Goal: Task Accomplishment & Management: Manage account settings

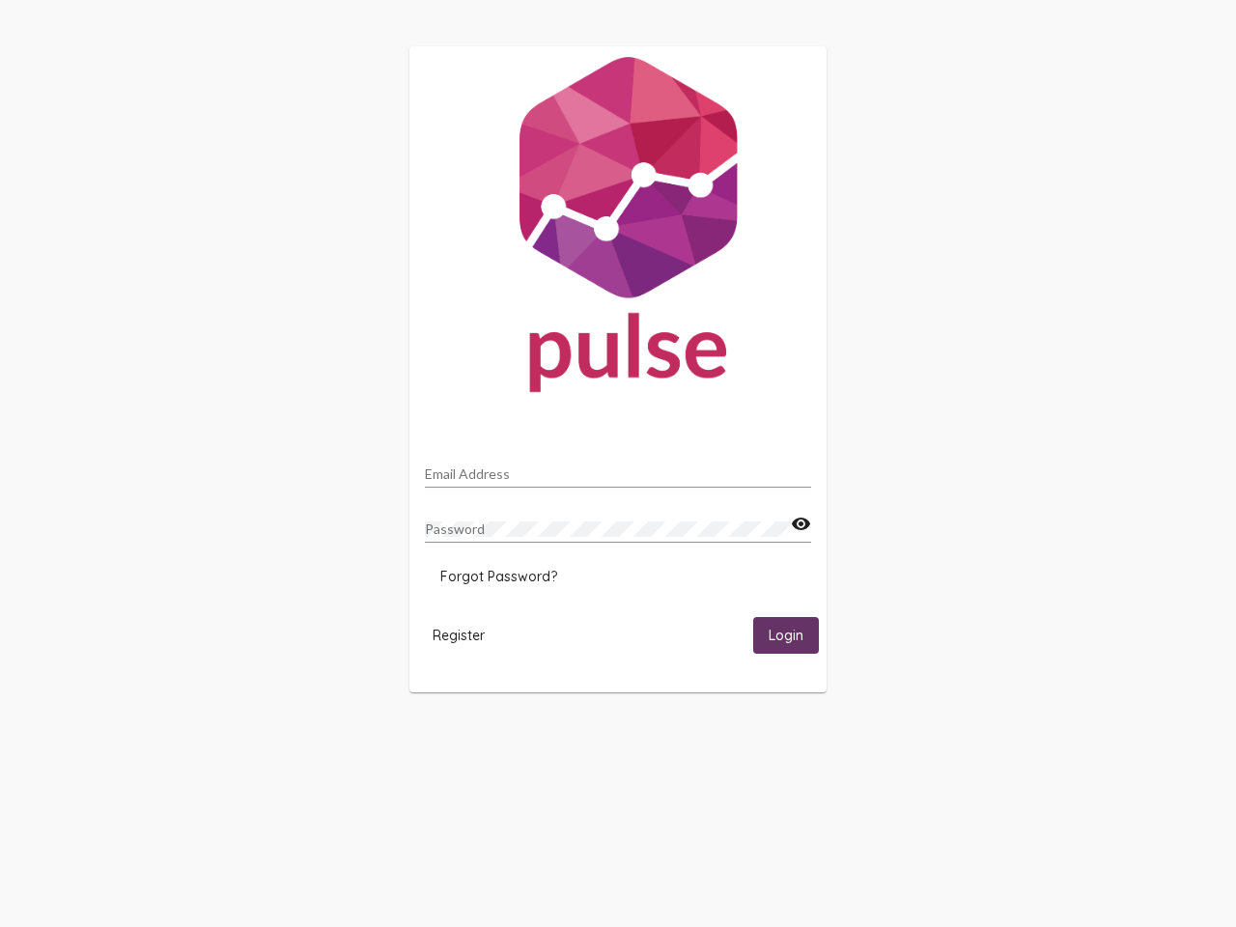
click at [618, 469] on input "Email Address" at bounding box center [618, 474] width 386 height 15
click at [801, 525] on mat-icon "visibility" at bounding box center [801, 524] width 20 height 23
click at [498, 577] on span "Forgot Password?" at bounding box center [498, 576] width 117 height 17
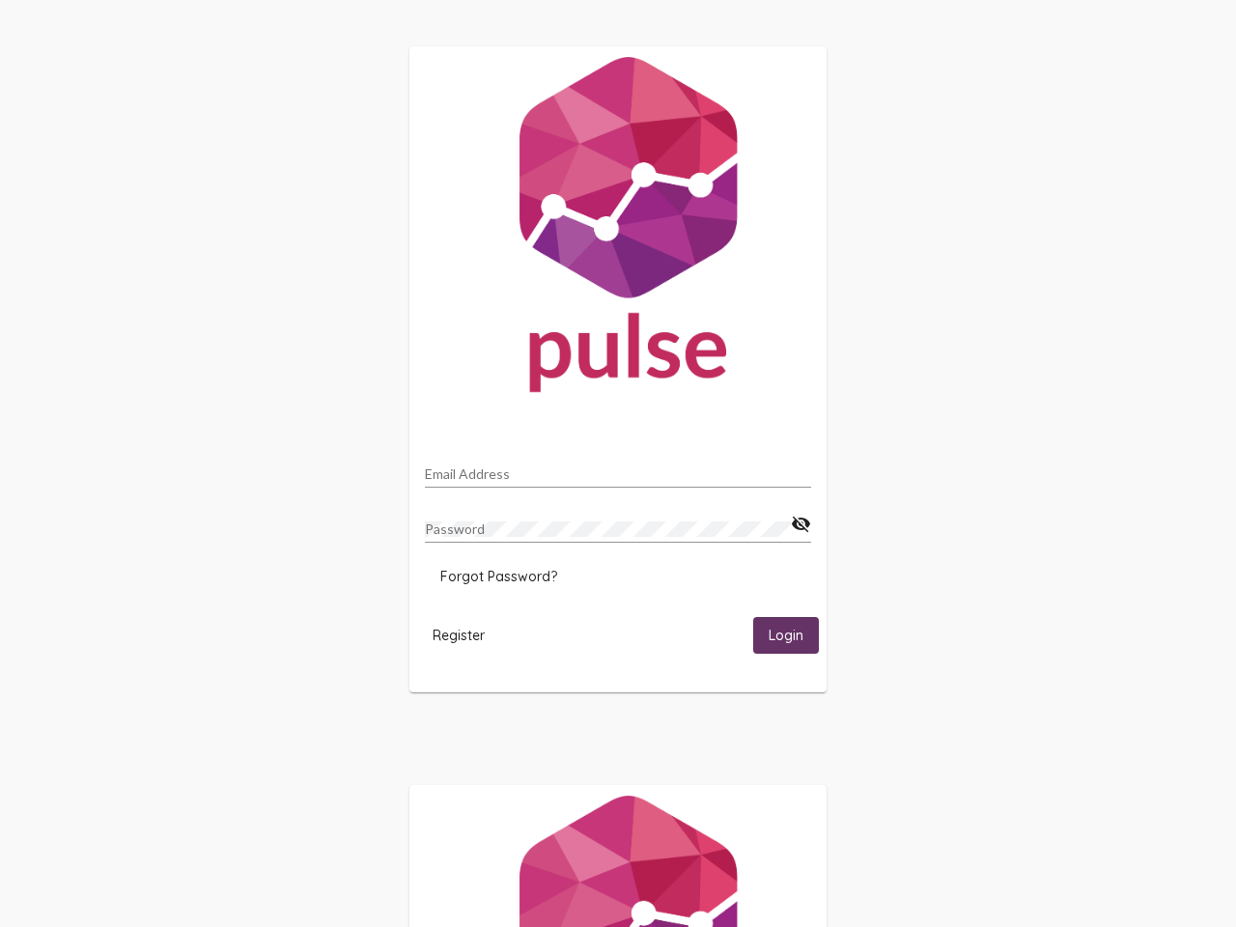
click at [459, 635] on span "Register" at bounding box center [459, 635] width 52 height 17
click at [786, 635] on html "Email Address Password visibility_off Forgot Password? Register Login" at bounding box center [618, 625] width 1236 height 1251
